Goal: Task Accomplishment & Management: Manage account settings

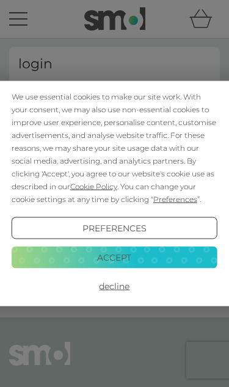
click at [45, 99] on div "We use essential cookies to make our site work. With your consent, we may also …" at bounding box center [115, 147] width 206 height 115
click at [123, 290] on button "Decline" at bounding box center [115, 286] width 206 height 22
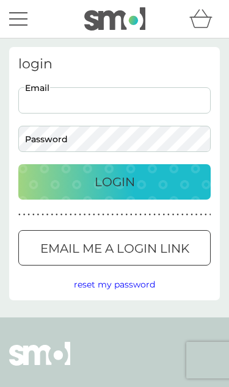
type input "lisadalias-1@yahoo.co.uk"
click at [114, 182] on button "Login" at bounding box center [114, 181] width 192 height 35
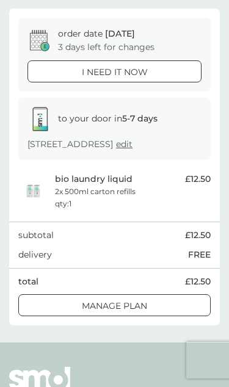
scroll to position [100, 0]
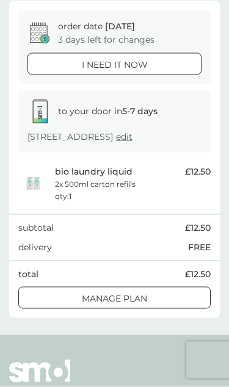
click at [177, 309] on button "Manage plan" at bounding box center [114, 298] width 192 height 22
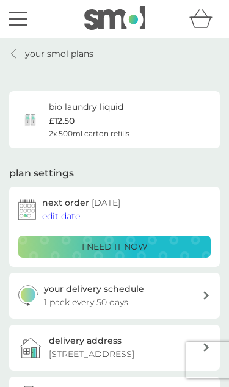
click at [68, 215] on span "edit date" at bounding box center [61, 215] width 38 height 11
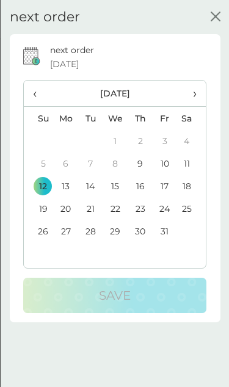
click at [193, 95] on span "›" at bounding box center [190, 93] width 10 height 26
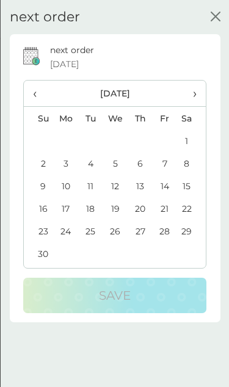
click at [191, 101] on span "›" at bounding box center [190, 93] width 10 height 26
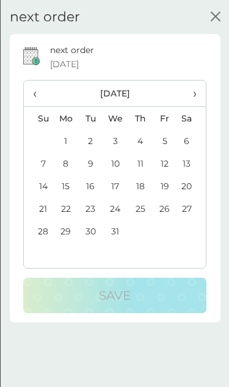
click at [192, 101] on span "›" at bounding box center [190, 93] width 10 height 26
click at [90, 187] on td "13" at bounding box center [90, 185] width 24 height 23
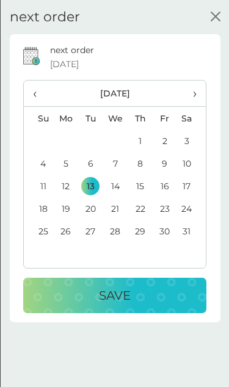
click at [119, 190] on td "14" at bounding box center [115, 185] width 26 height 23
click at [162, 298] on div "Save" at bounding box center [114, 295] width 159 height 20
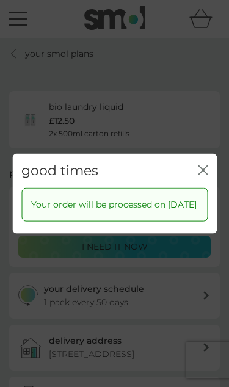
click at [198, 171] on div "close" at bounding box center [203, 171] width 10 height 16
click at [207, 163] on div "close" at bounding box center [203, 171] width 10 height 16
click at [206, 166] on icon "close" at bounding box center [204, 170] width 4 height 9
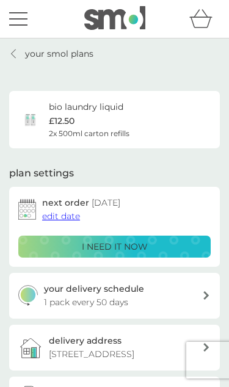
click at [206, 295] on icon at bounding box center [205, 295] width 5 height 9
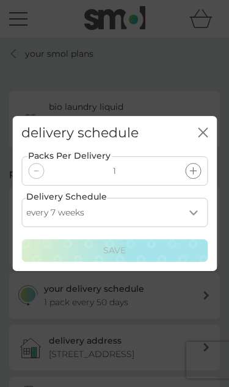
click at [41, 220] on select "every 1 week every 2 weeks every 3 weeks every 4 weeks every 5 weeks every 6 we…" at bounding box center [114, 212] width 186 height 29
select select "98"
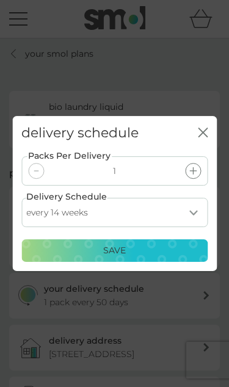
click at [193, 261] on button "Save" at bounding box center [114, 251] width 186 height 22
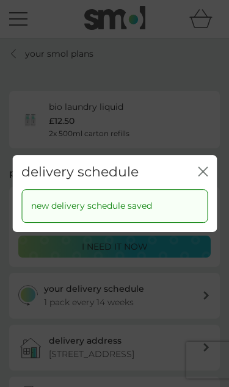
click at [202, 170] on icon "close" at bounding box center [203, 171] width 10 height 10
